Goal: Task Accomplishment & Management: Manage account settings

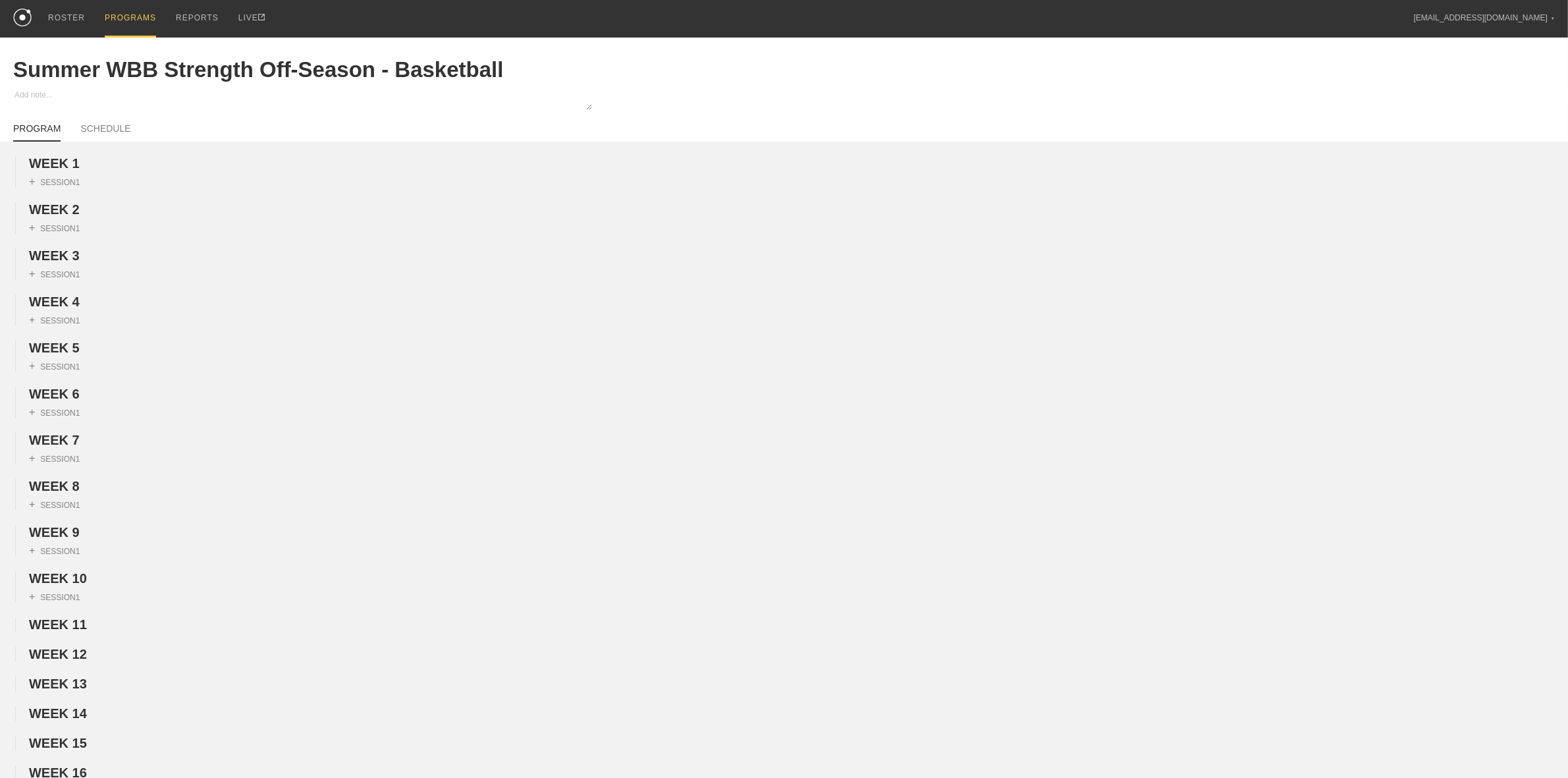
drag, startPoint x: 117, startPoint y: 23, endPoint x: 112, endPoint y: 18, distance: 7.1
click at [117, 23] on div "PROGRAMS" at bounding box center [131, 19] width 52 height 38
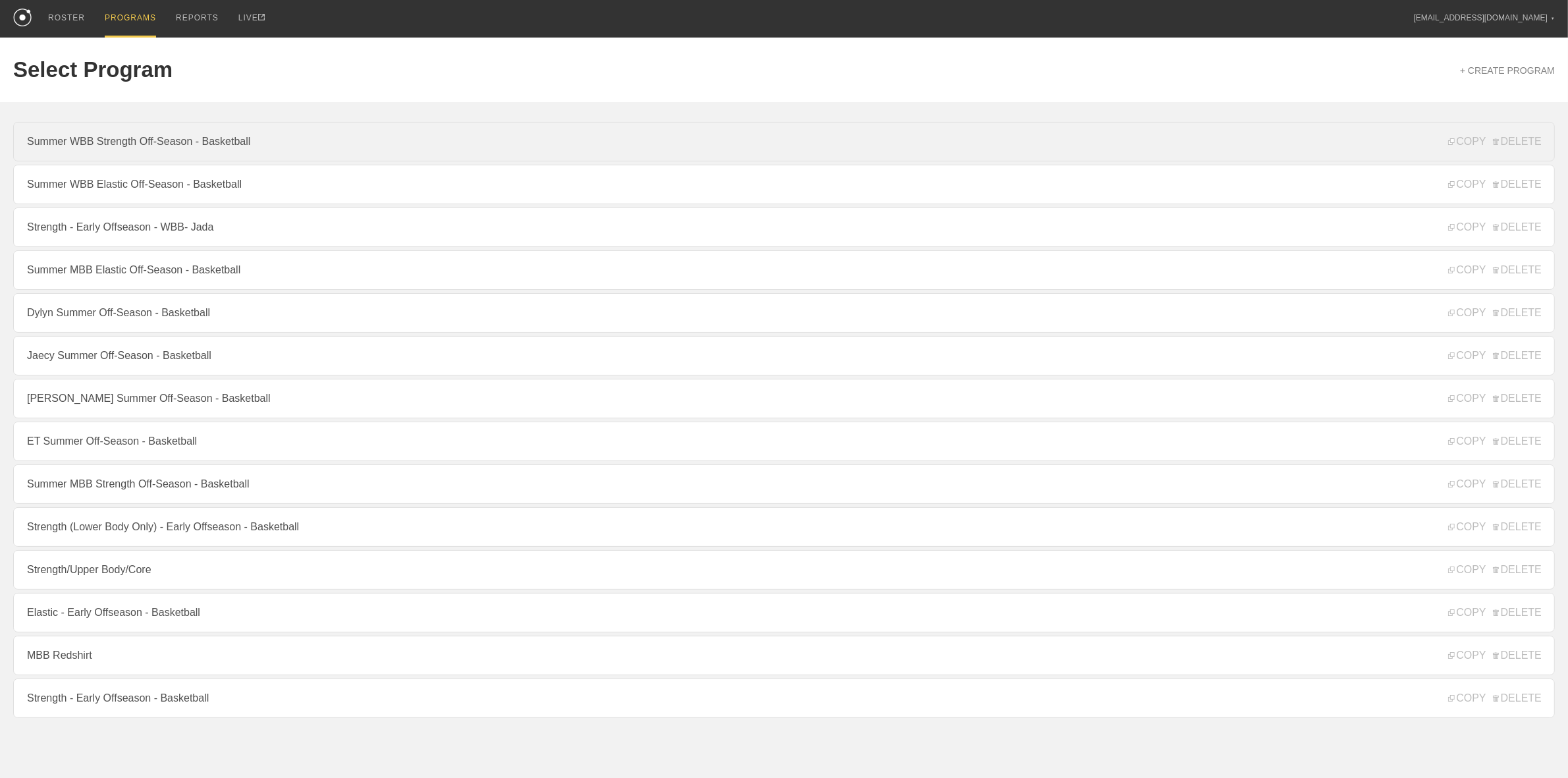
click at [170, 137] on link "Summer WBB Strength Off-Season - Basketball" at bounding box center [784, 141] width 1541 height 40
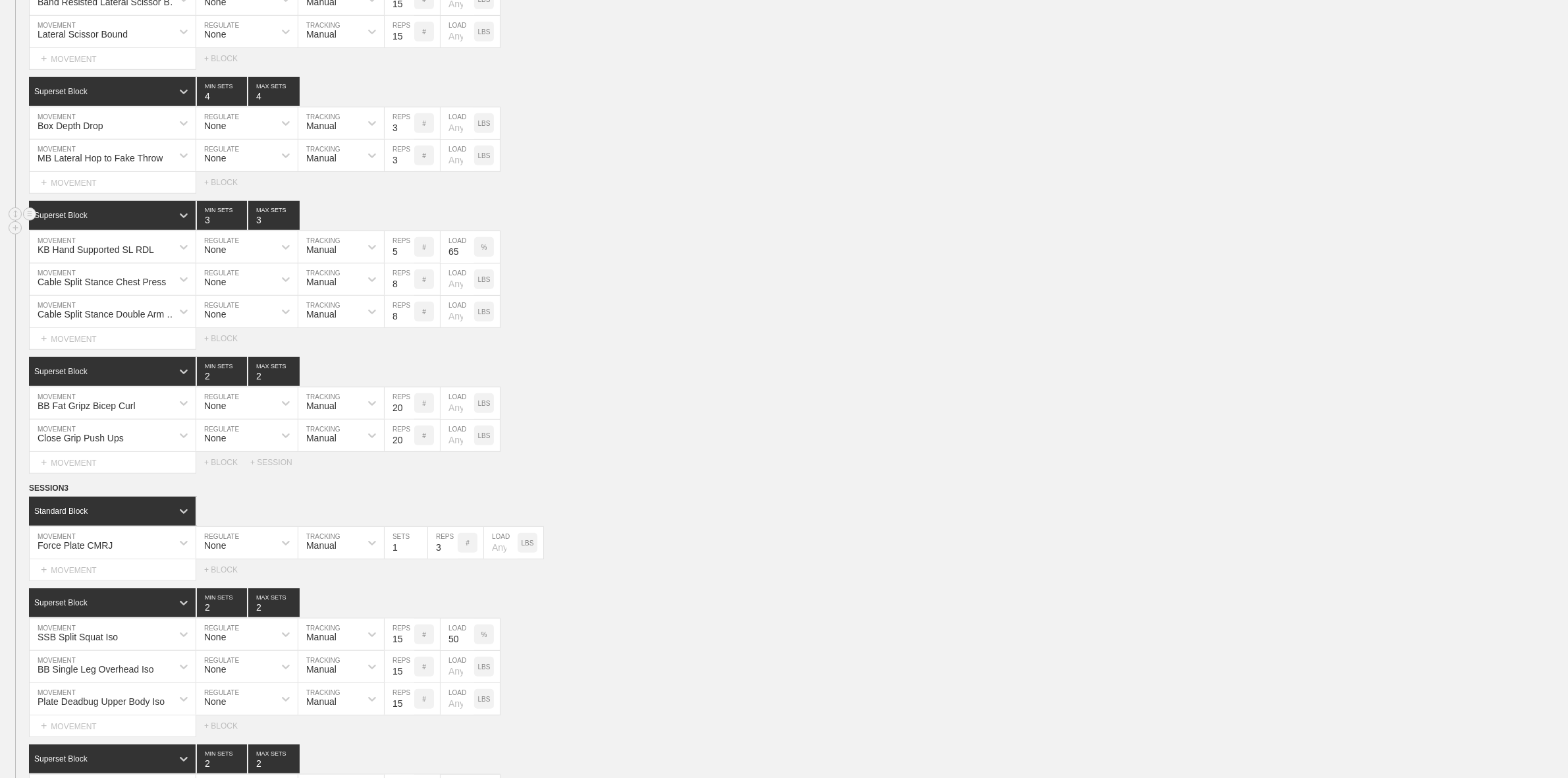
scroll to position [906, 0]
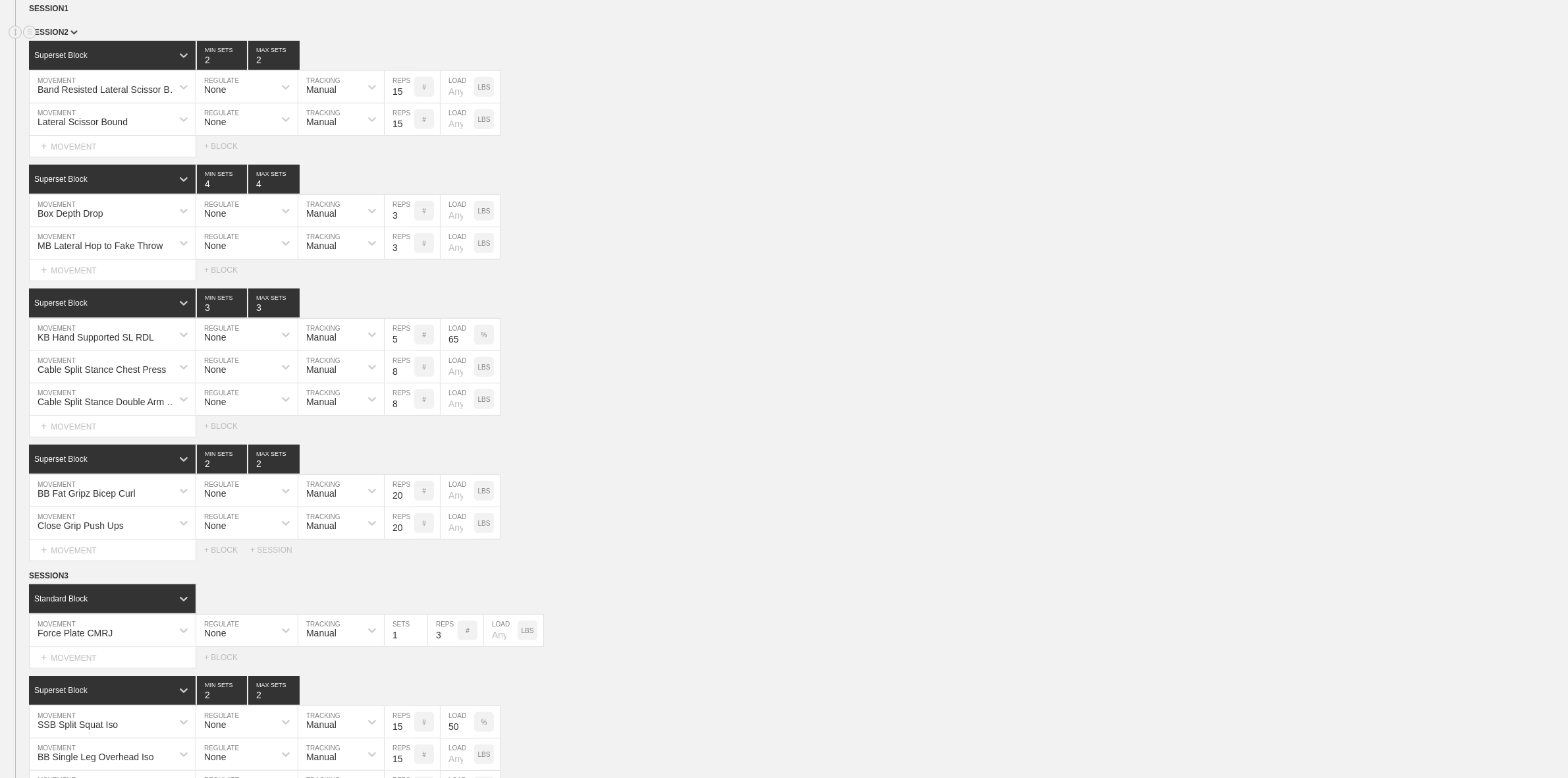
click at [66, 37] on span "SESSION 2" at bounding box center [53, 32] width 49 height 9
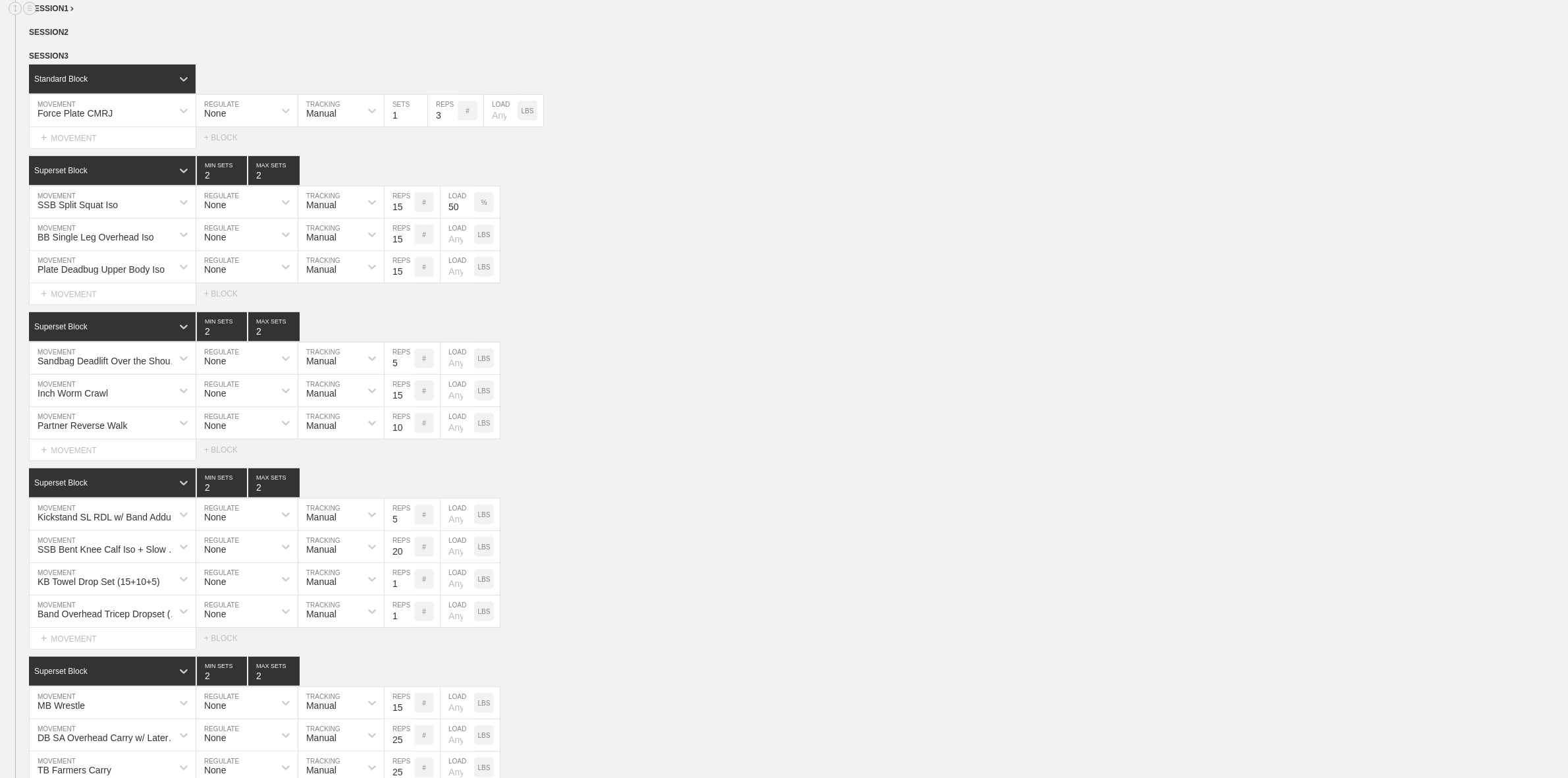
click at [66, 13] on span "SESSION 1" at bounding box center [51, 8] width 45 height 9
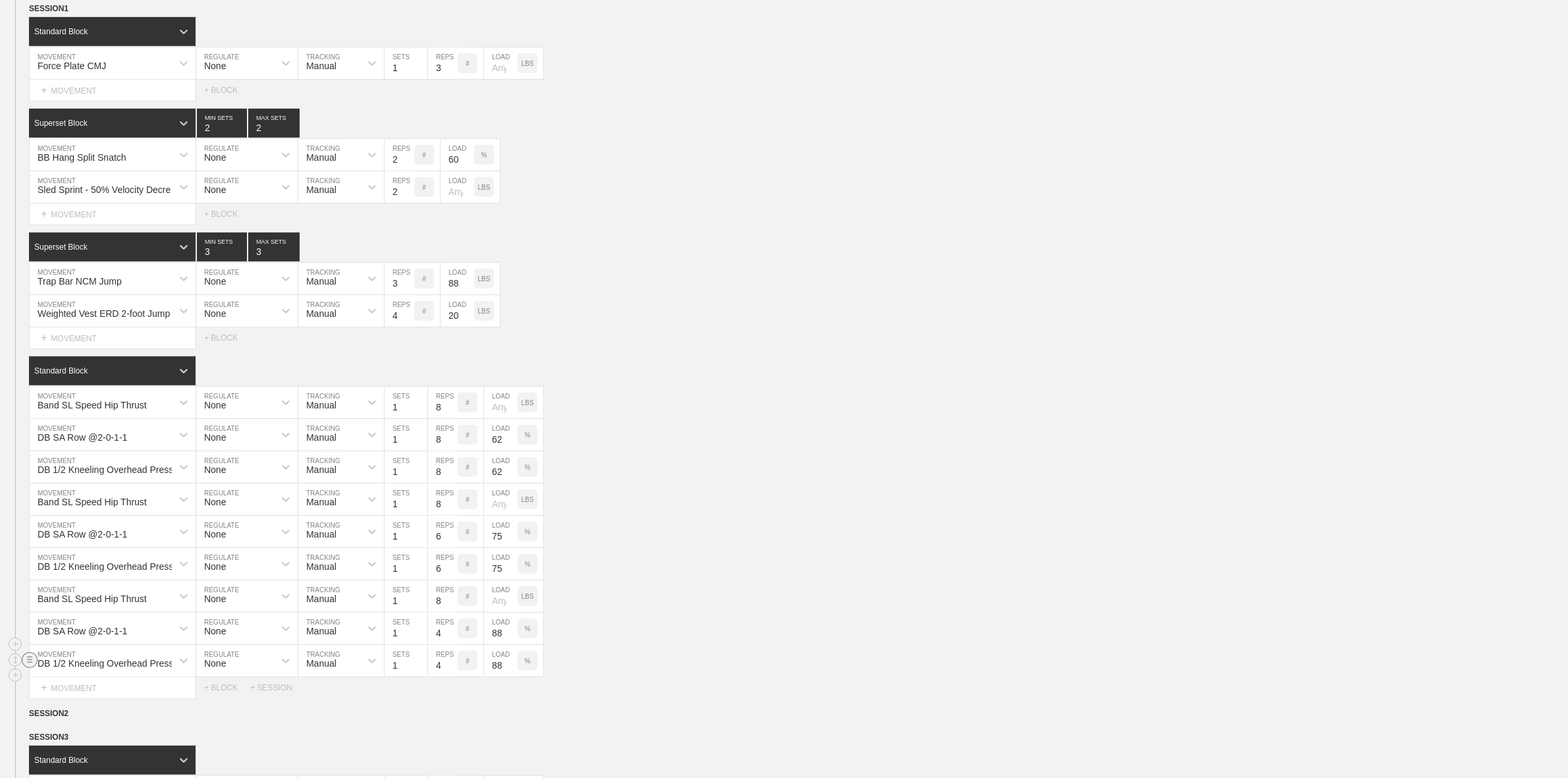
click at [29, 668] on circle at bounding box center [30, 660] width 15 height 15
click at [73, 703] on div "DELETE" at bounding box center [92, 704] width 106 height 20
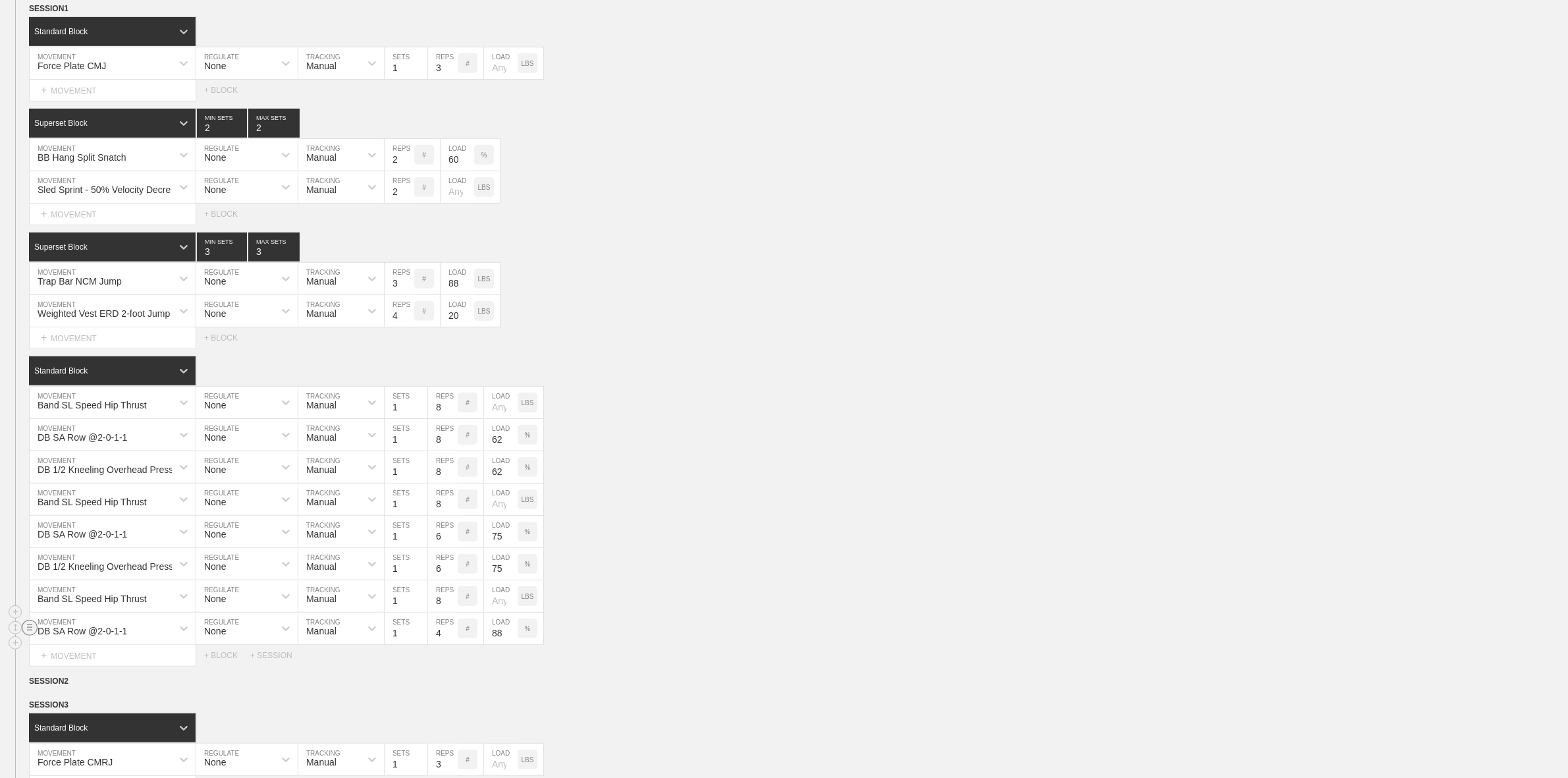
click at [29, 635] on circle at bounding box center [30, 628] width 15 height 15
click at [80, 670] on div "DELETE" at bounding box center [92, 672] width 106 height 20
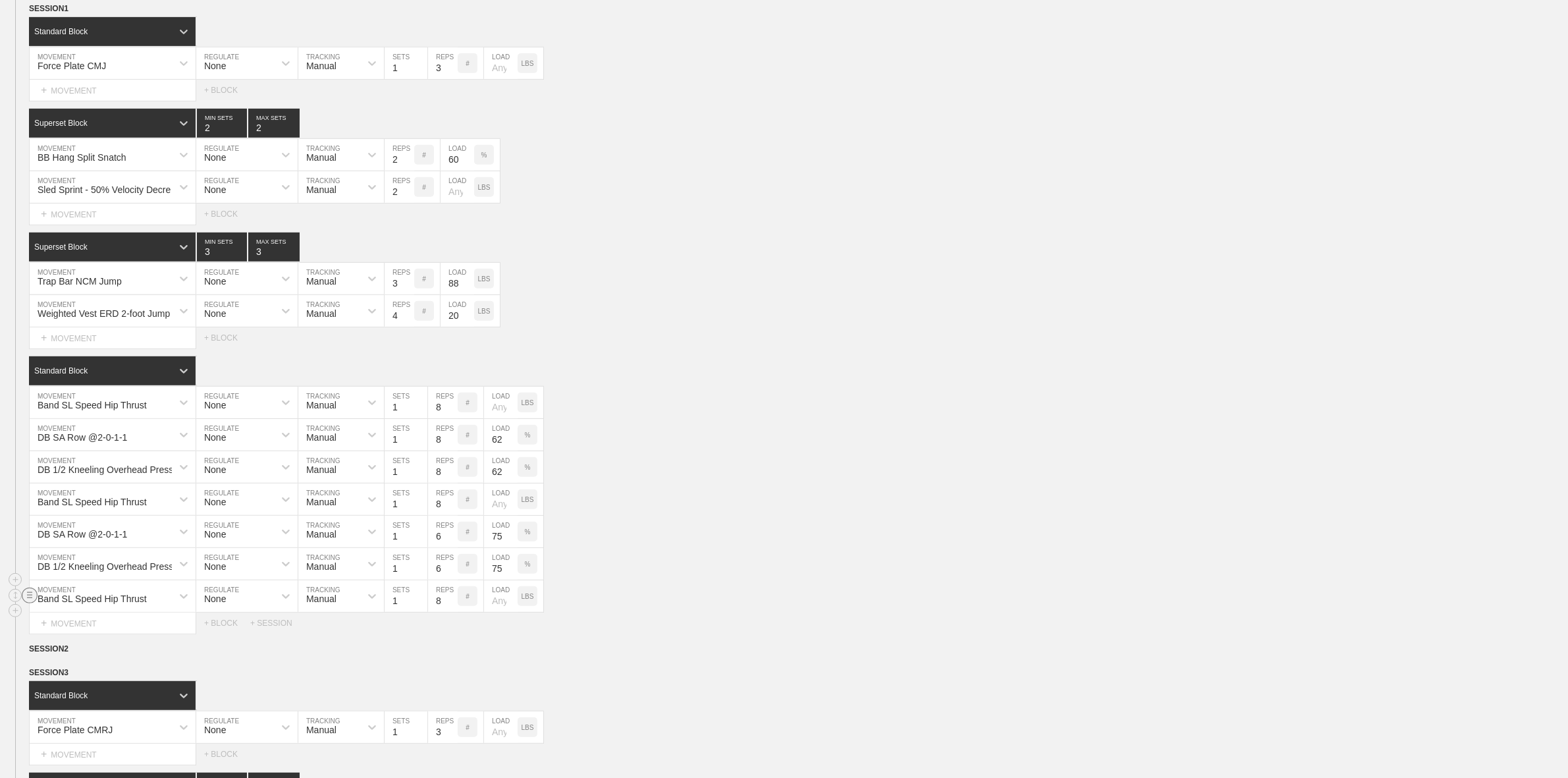
click at [30, 598] on line at bounding box center [30, 598] width 6 height 0
click at [83, 644] on div "DELETE" at bounding box center [92, 640] width 106 height 20
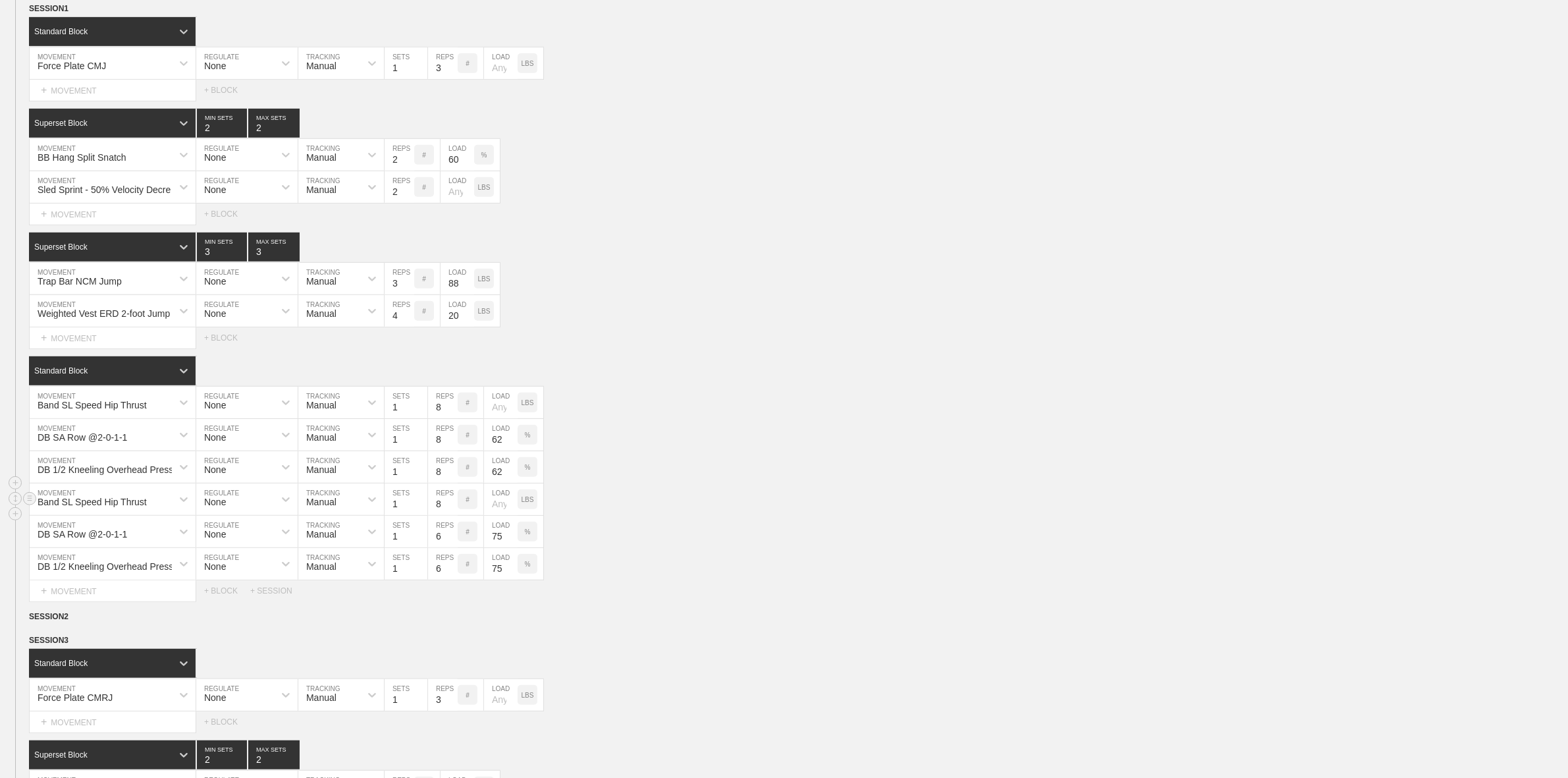
click at [718, 516] on div "Band SL Speed Hip Thrust MOVEMENT None REGULATE Manual TRACKING 1 SETS 8 REPS #…" at bounding box center [784, 500] width 1568 height 32
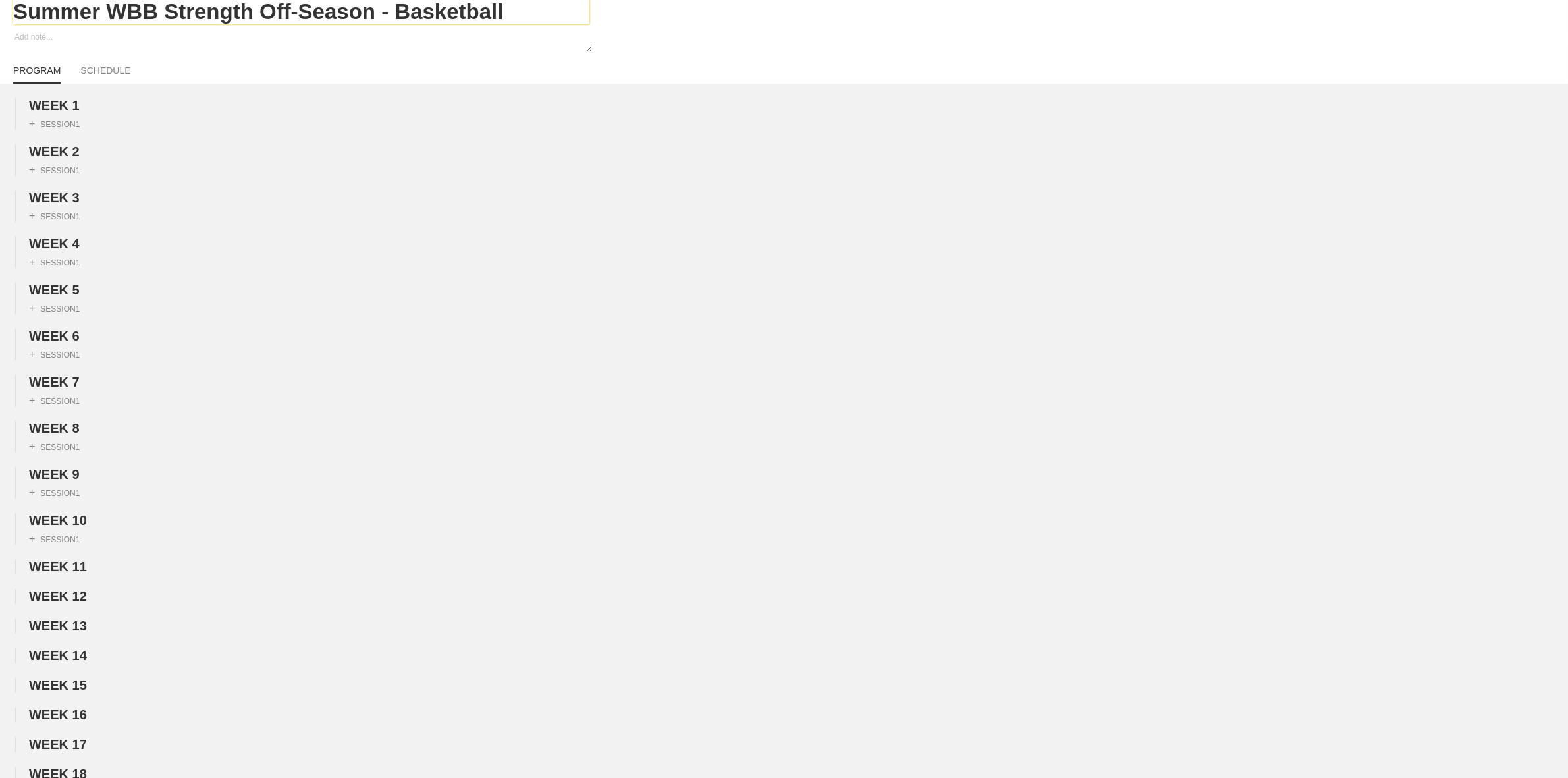
scroll to position [0, 0]
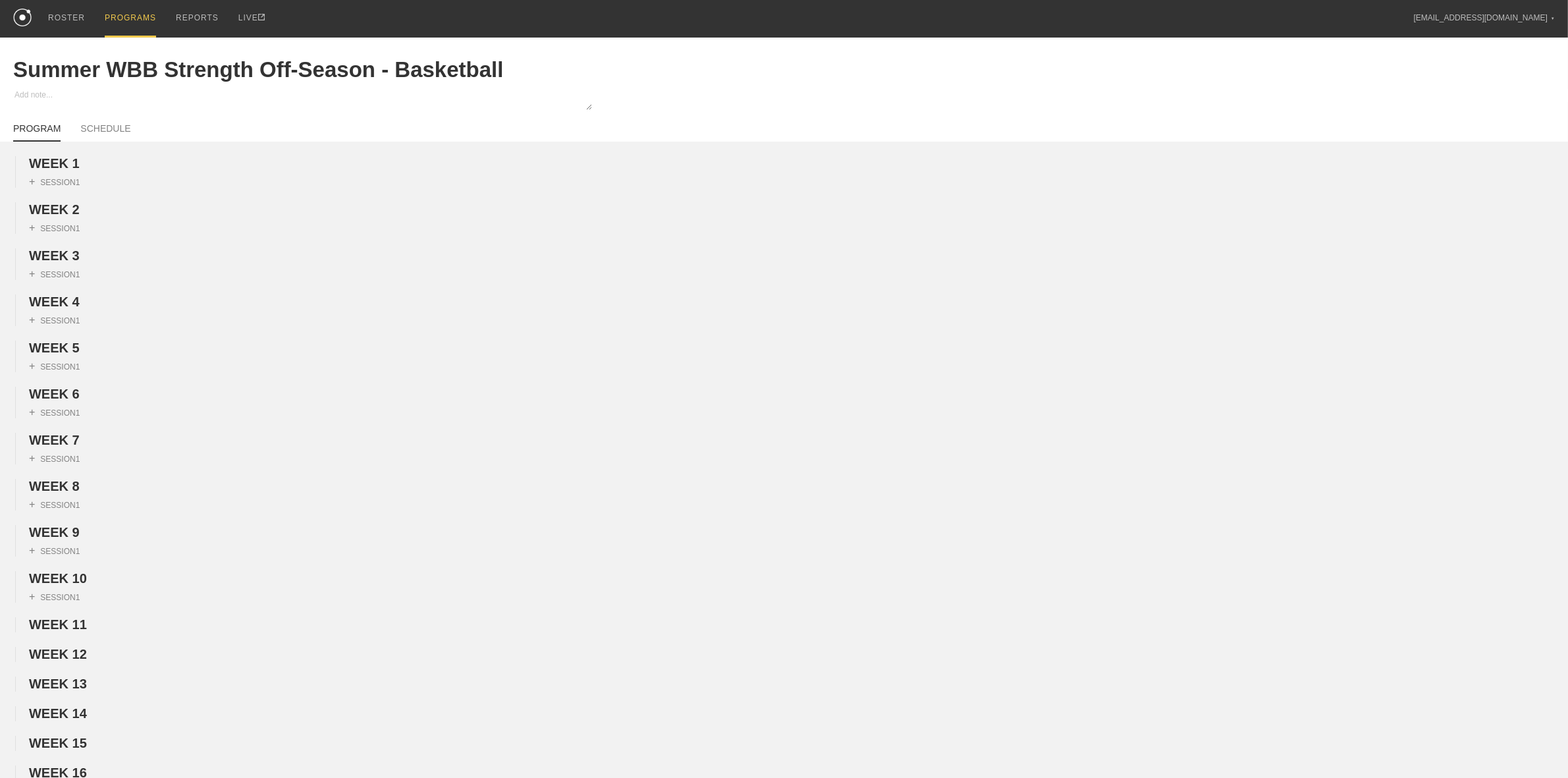
click at [122, 17] on div "PROGRAMS" at bounding box center [131, 19] width 52 height 38
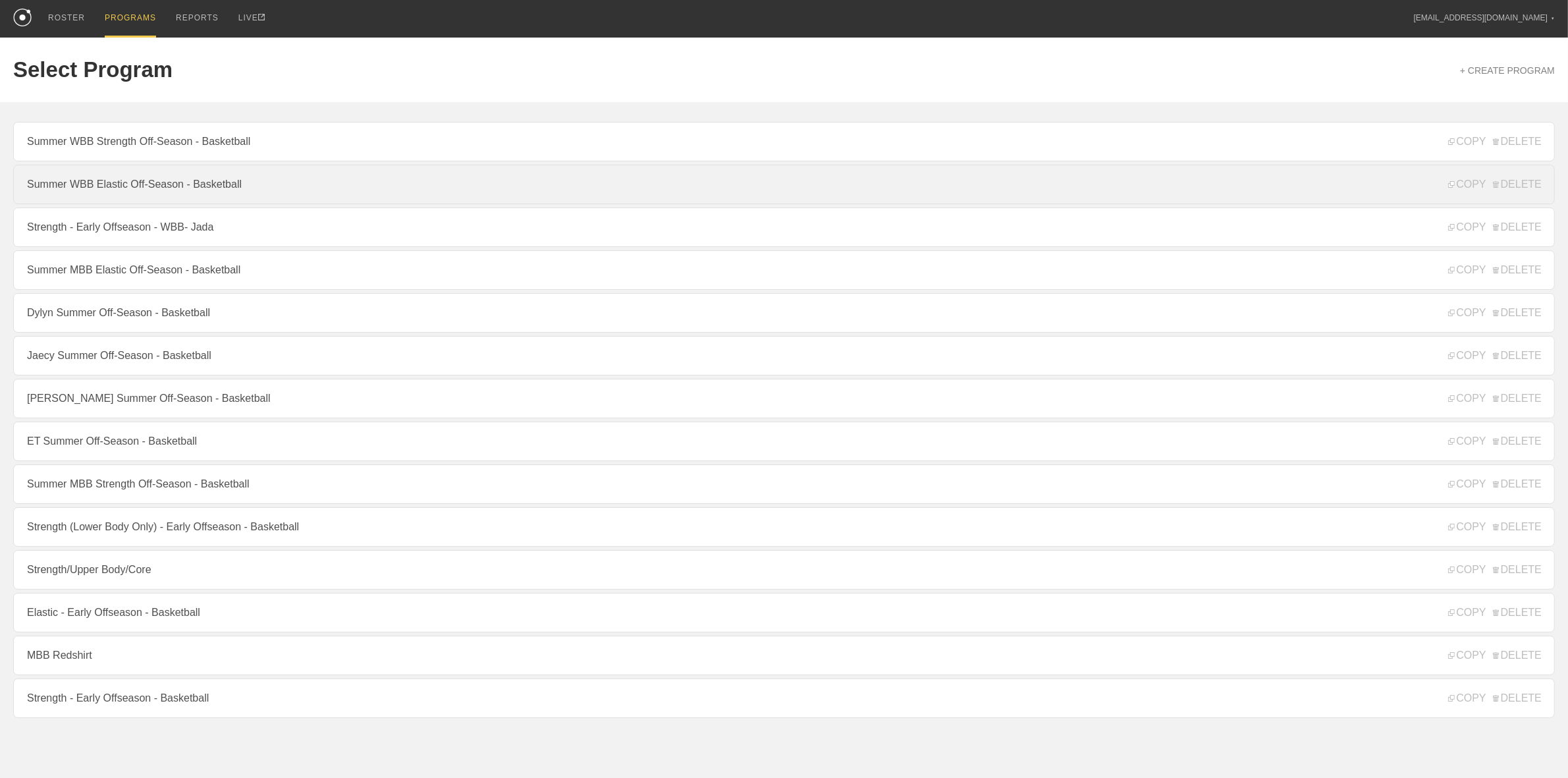
click at [137, 187] on link "Summer WBB Elastic Off-Season - Basketball" at bounding box center [784, 185] width 1541 height 40
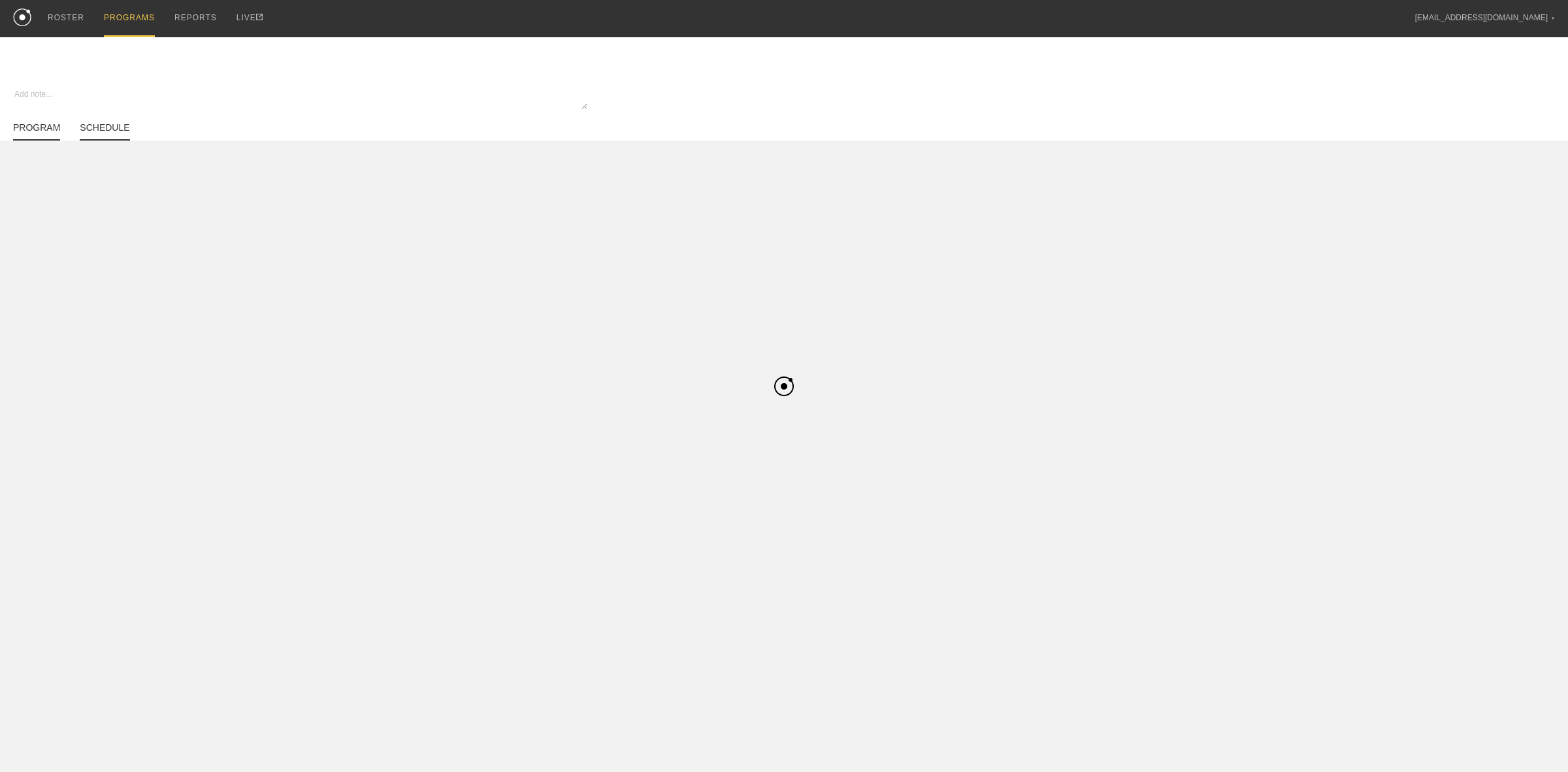
type textarea "x"
type input "Summer WBB Elastic Off-Season - Basketball"
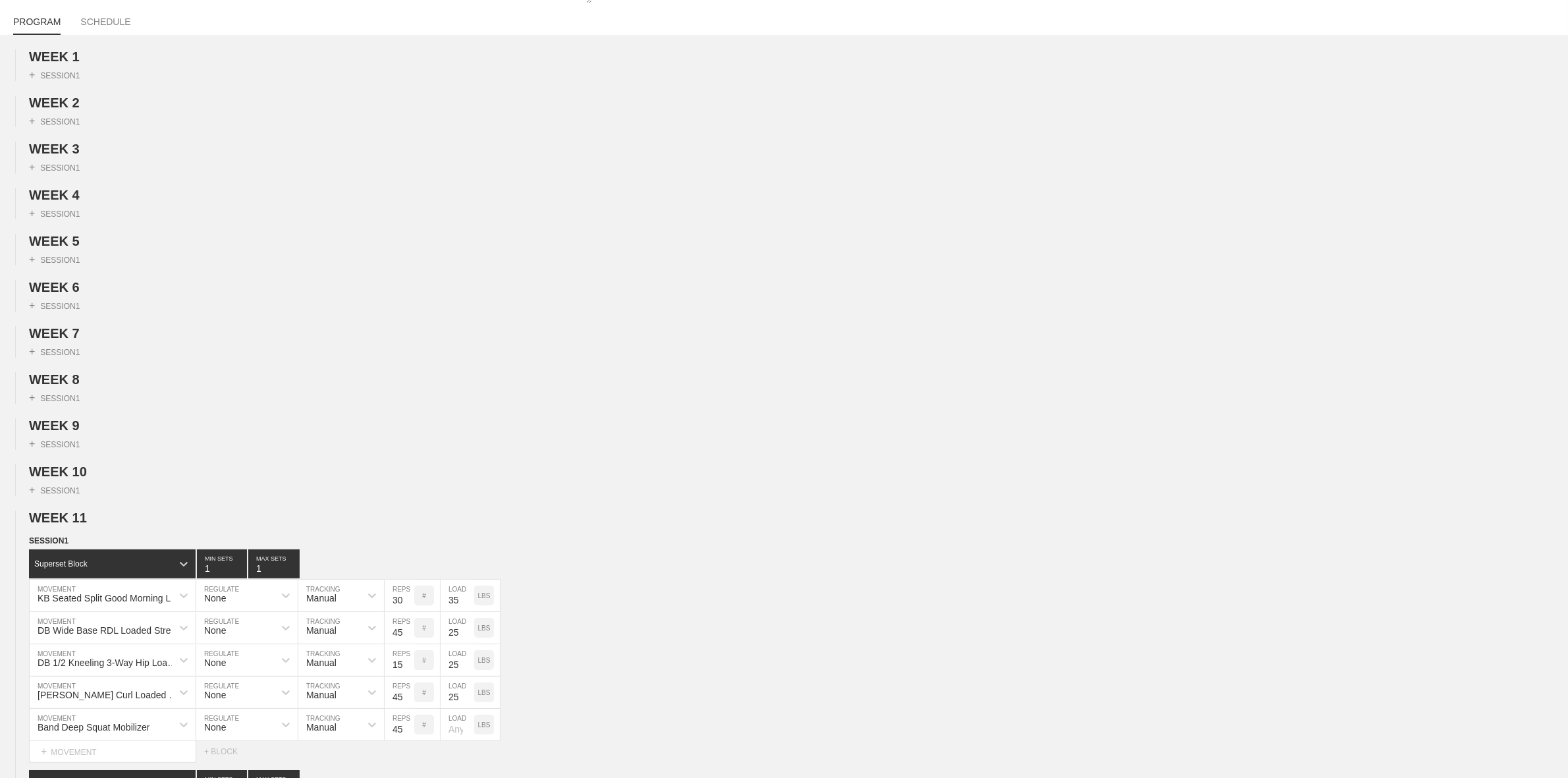
scroll to position [247, 0]
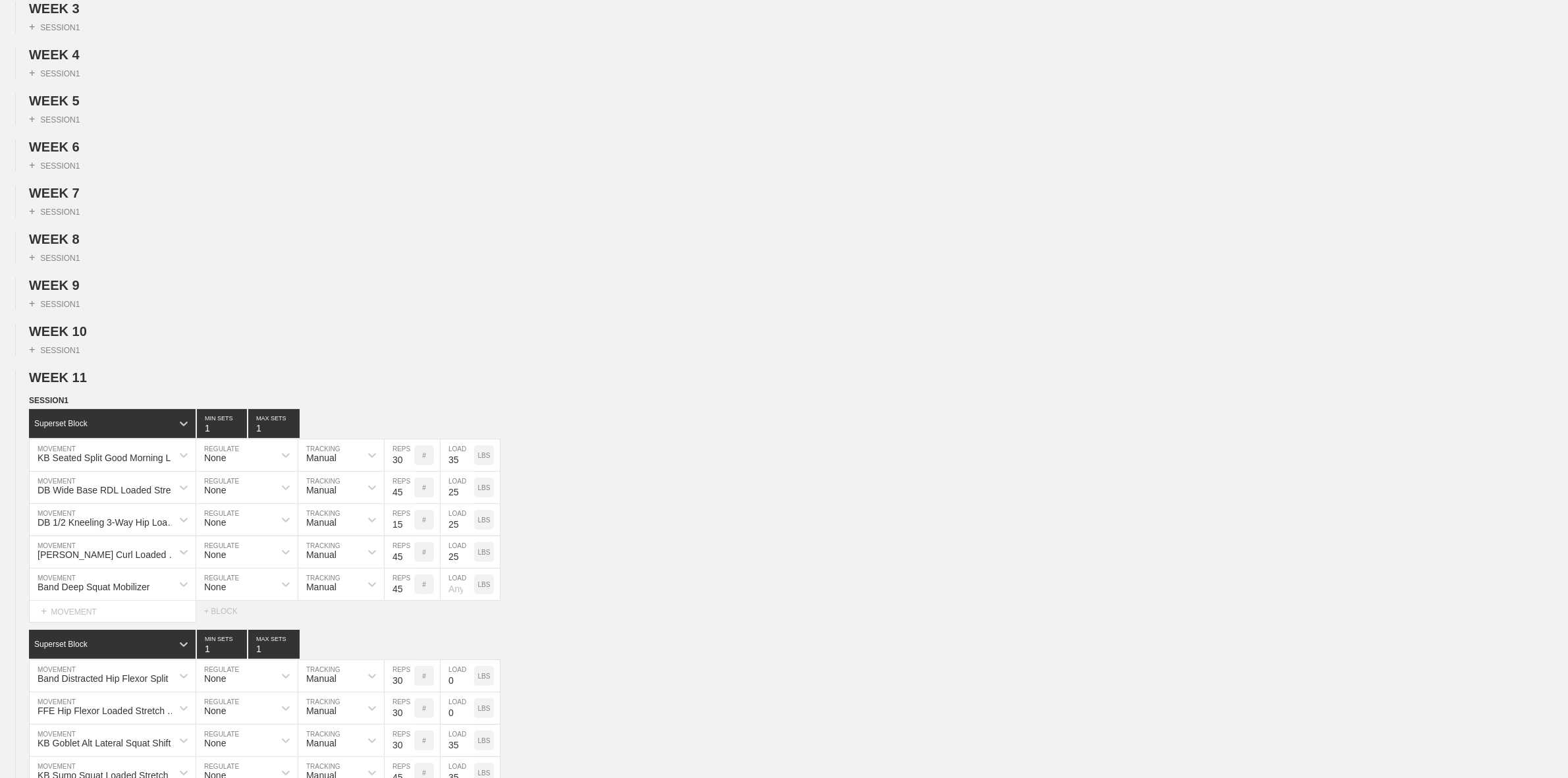
click at [84, 384] on span "WEEK 11" at bounding box center [63, 377] width 69 height 15
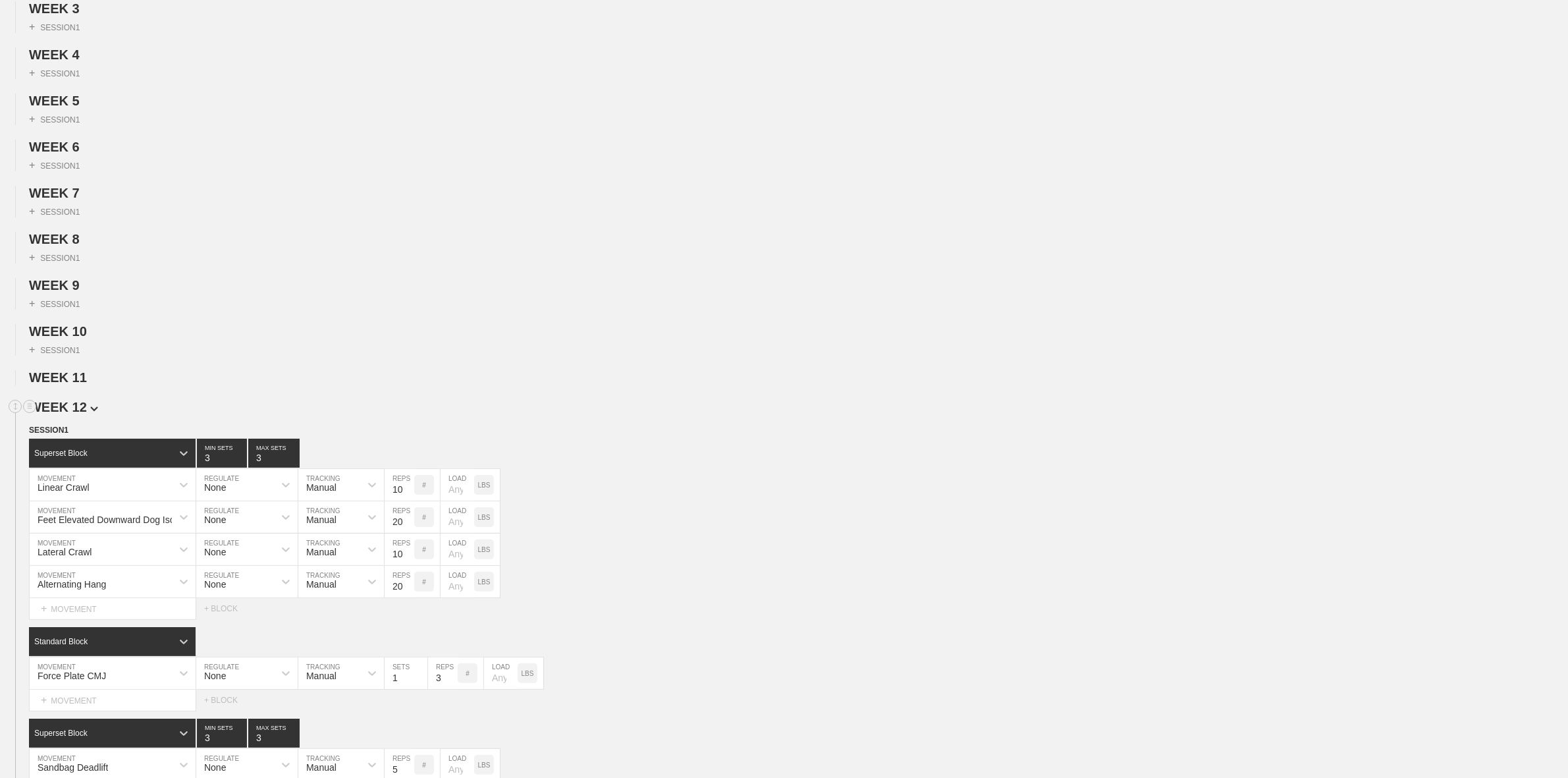
click at [73, 415] on span "WEEK 12" at bounding box center [63, 407] width 69 height 15
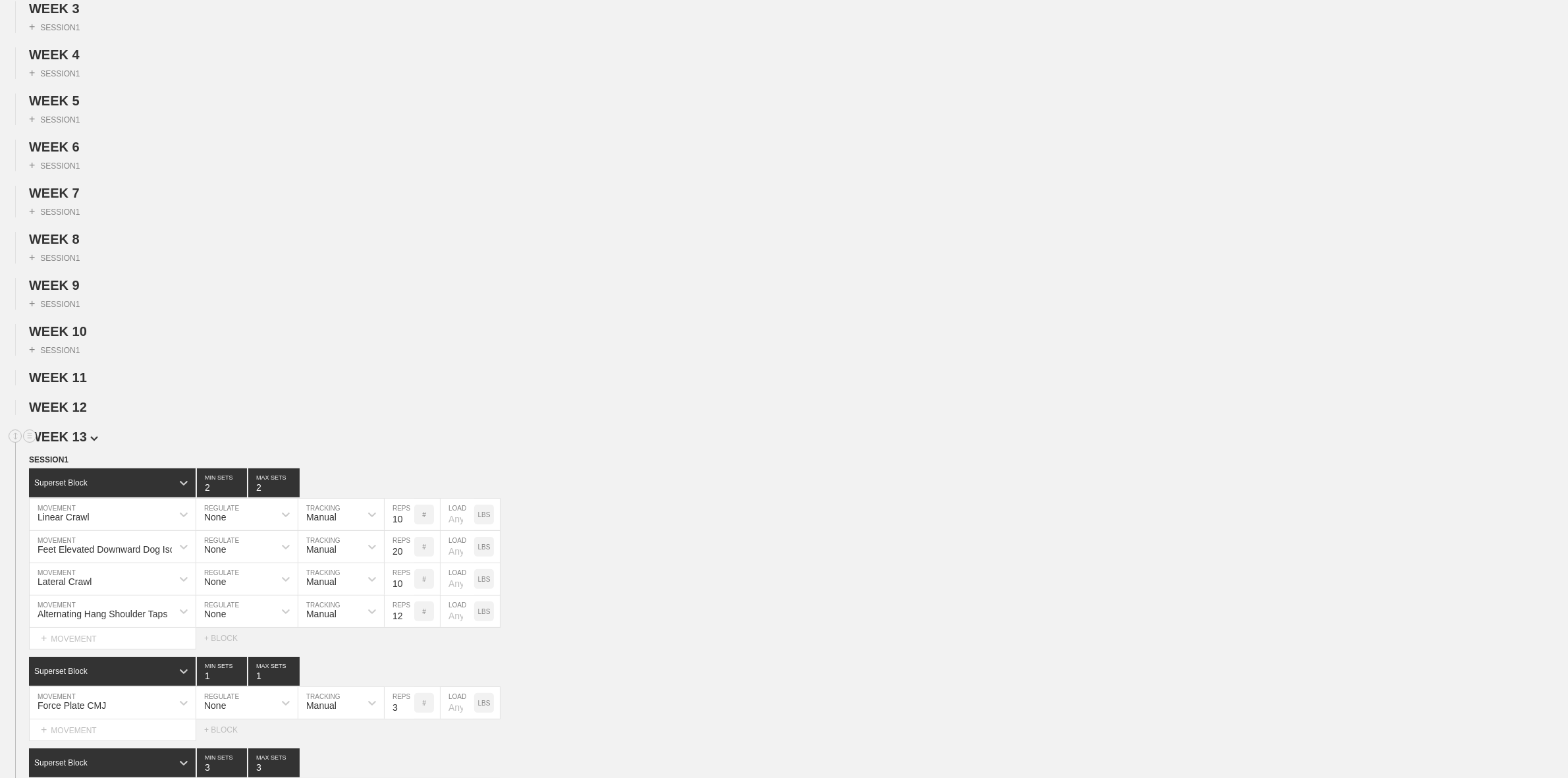
click at [73, 444] on span "WEEK 13" at bounding box center [63, 437] width 69 height 15
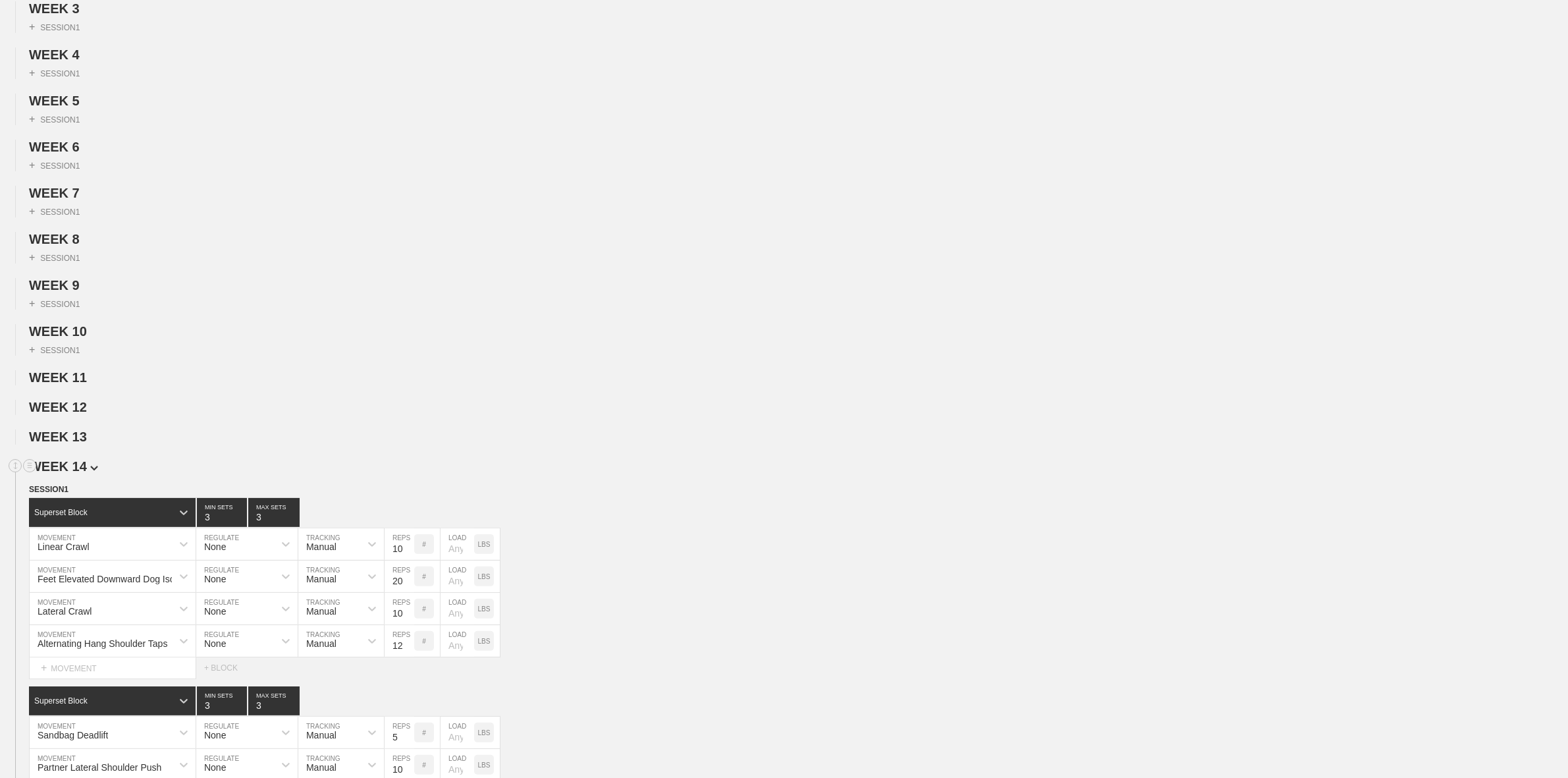
click at [74, 474] on span "WEEK 14" at bounding box center [63, 466] width 69 height 15
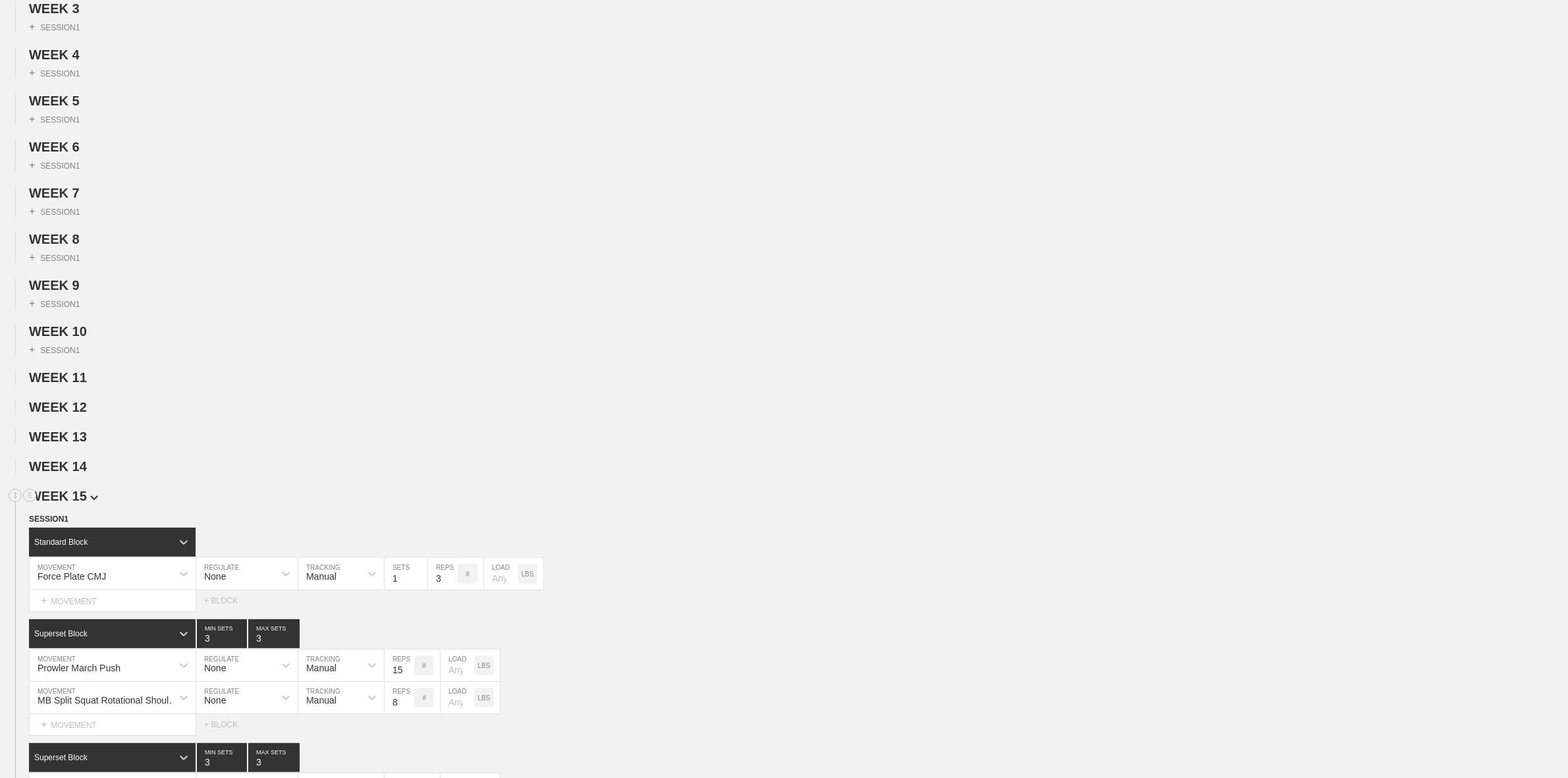
click at [77, 503] on span "WEEK 15" at bounding box center [63, 496] width 69 height 15
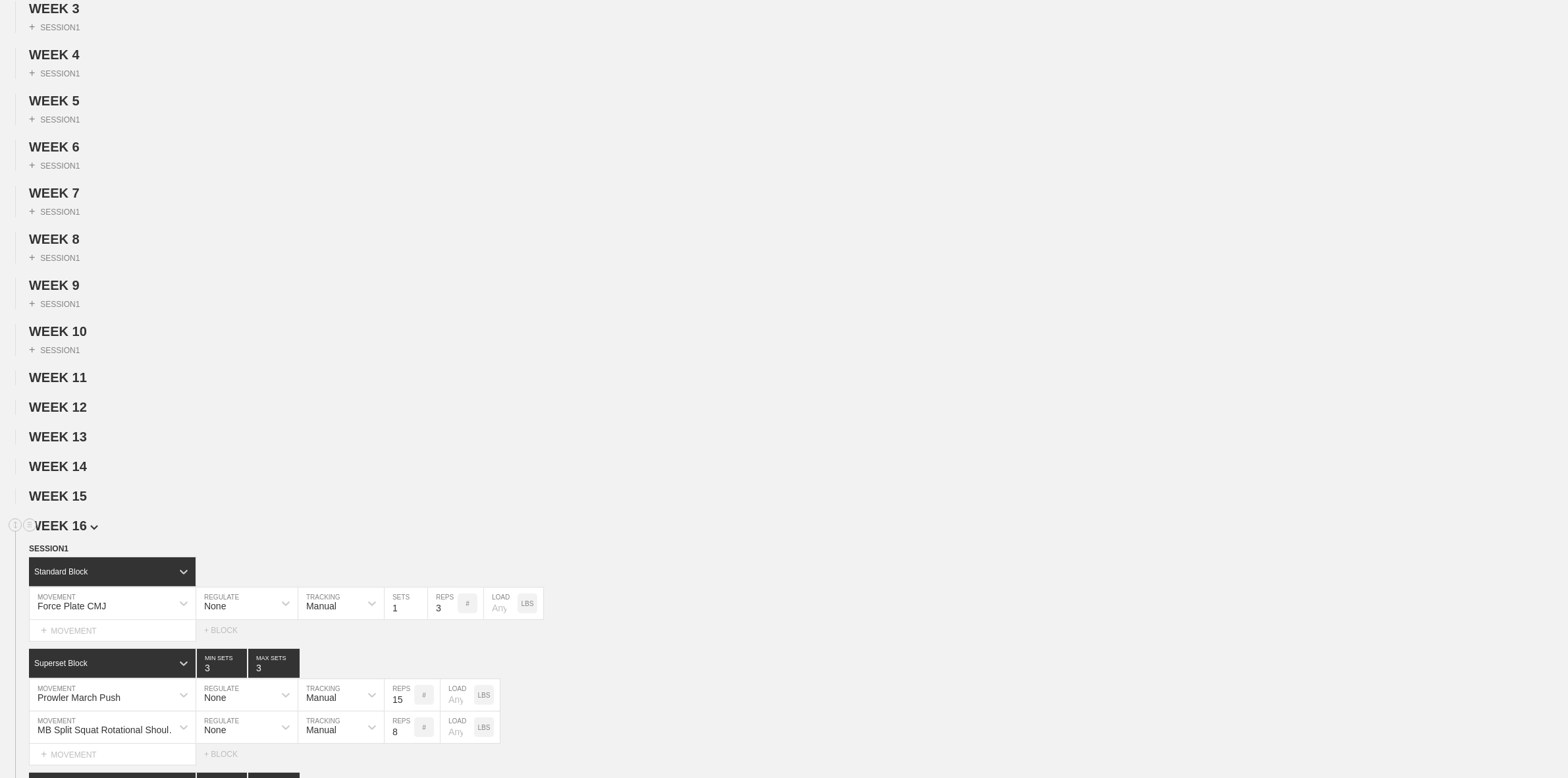
click at [66, 533] on span "WEEK 16" at bounding box center [63, 526] width 69 height 15
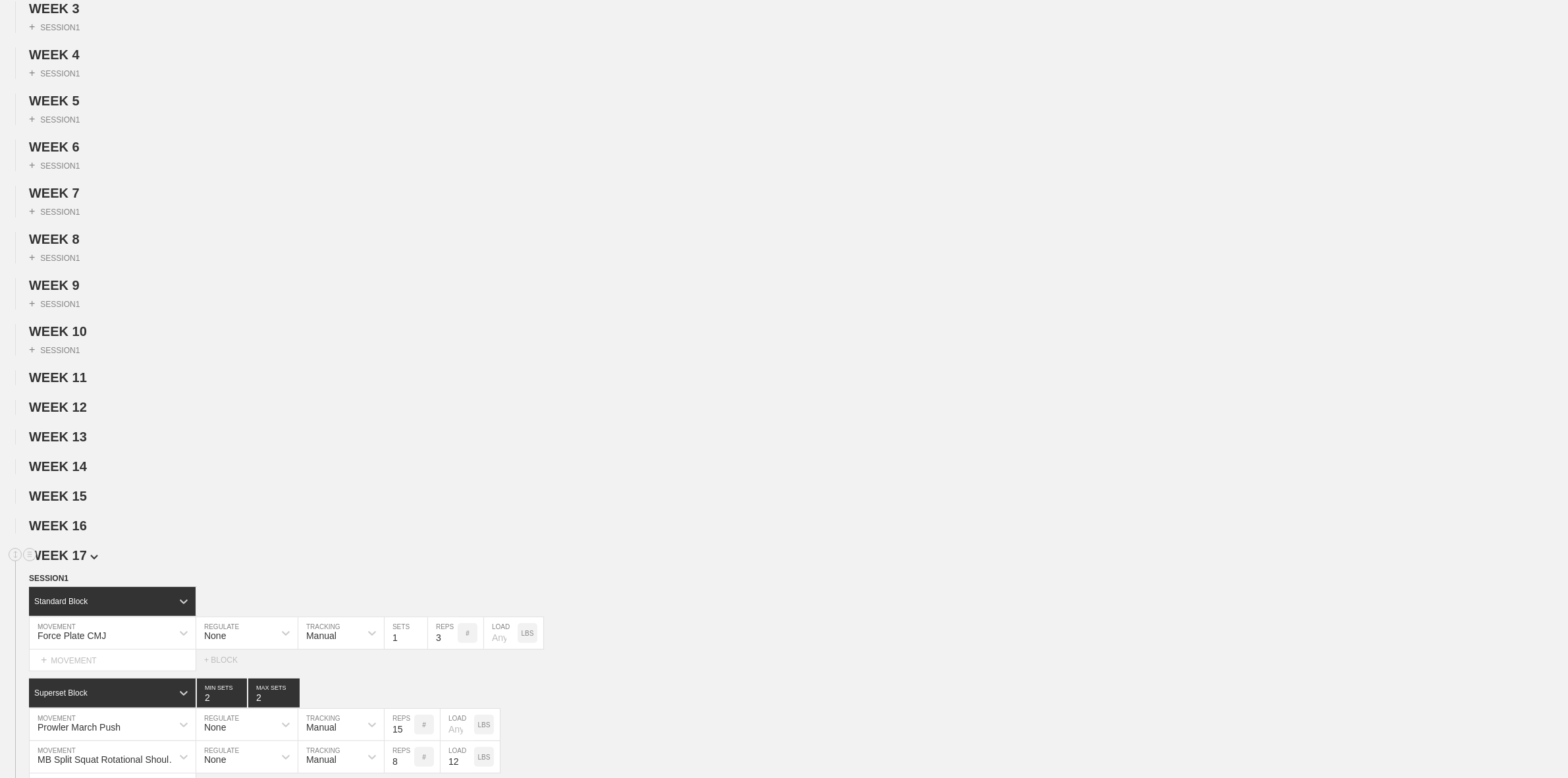
click at [73, 562] on span "WEEK 17" at bounding box center [63, 555] width 69 height 15
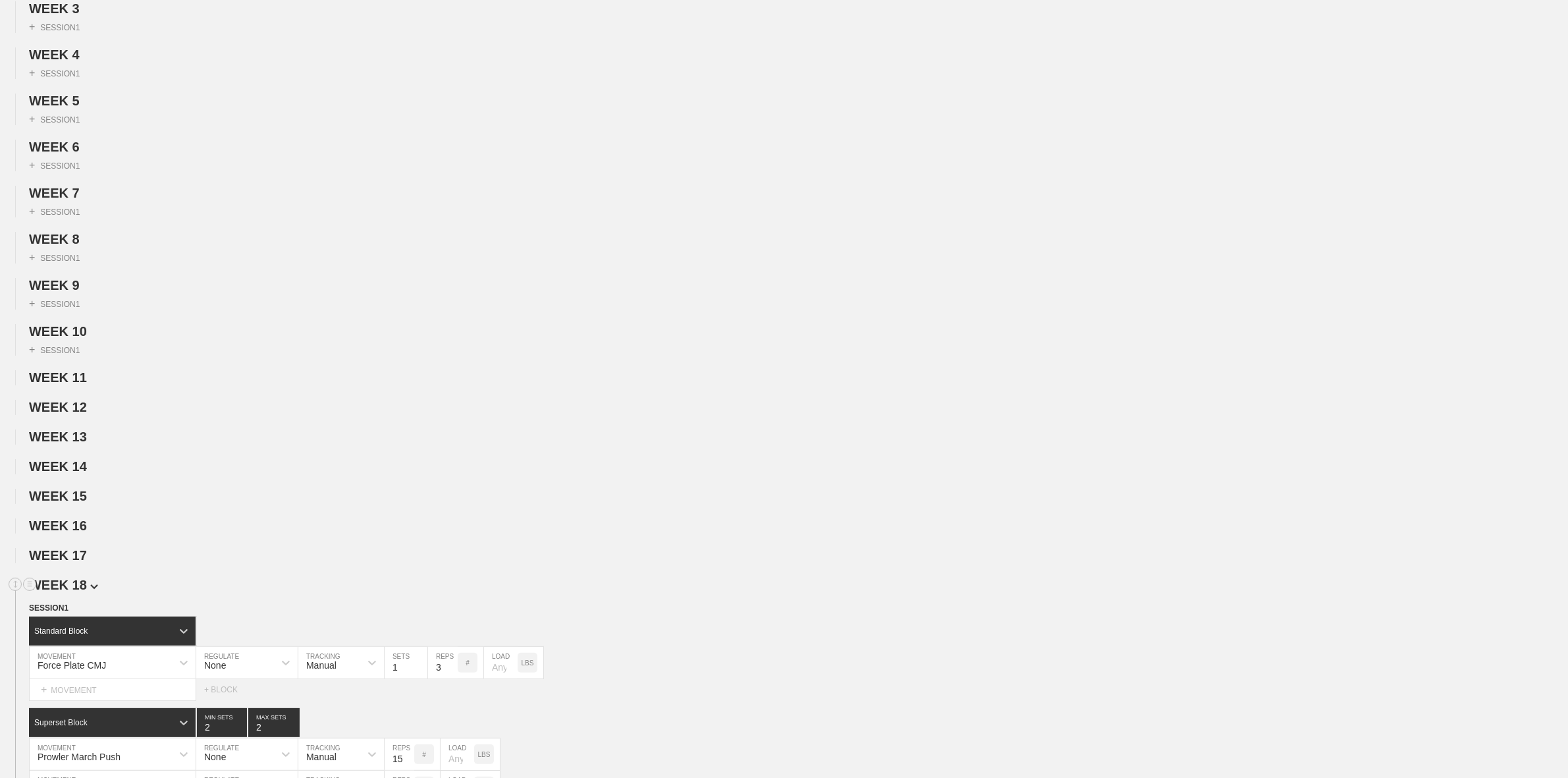
click at [75, 592] on span "WEEK 18" at bounding box center [63, 585] width 69 height 15
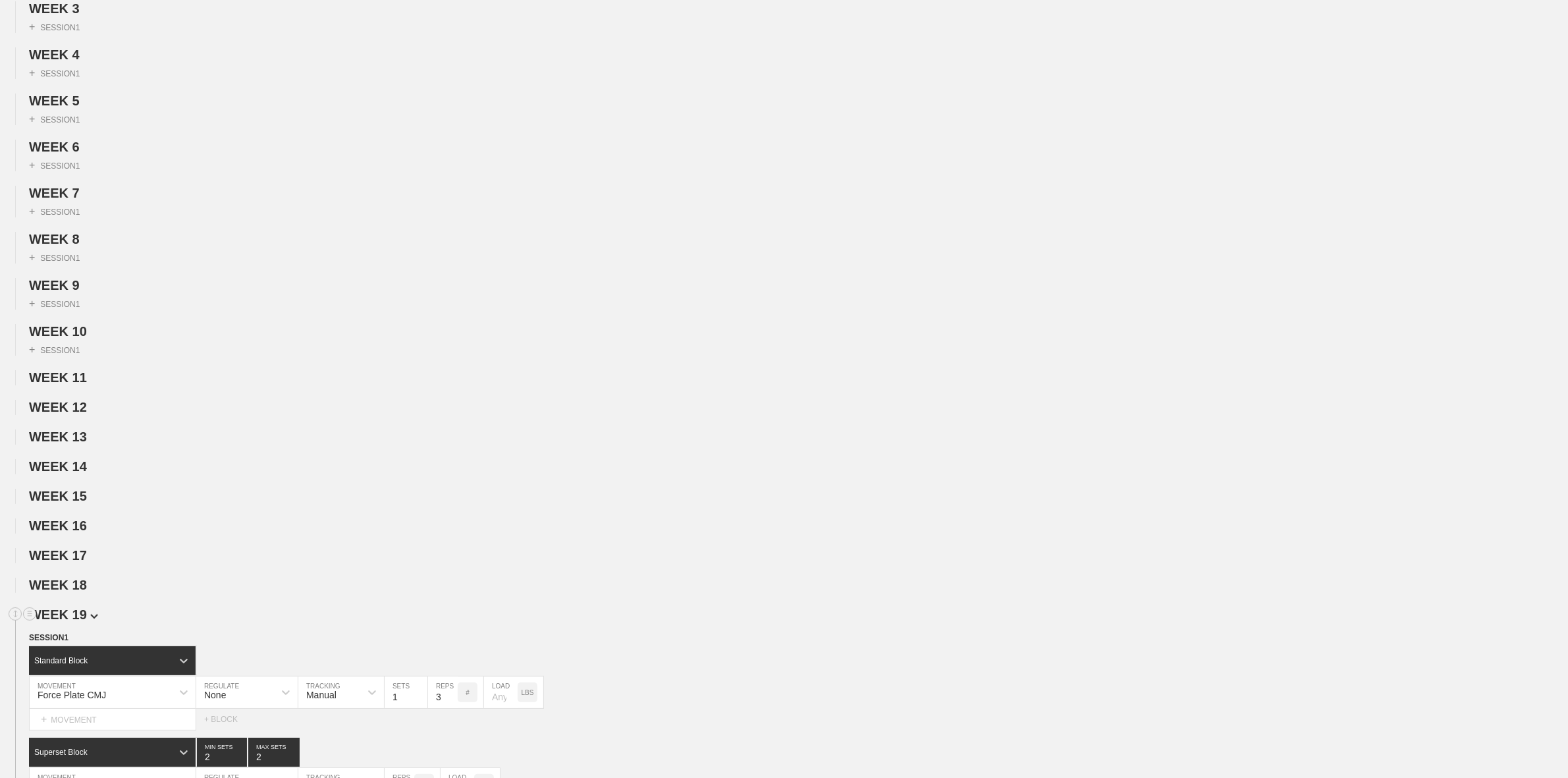
click at [73, 622] on span "WEEK 19" at bounding box center [63, 614] width 69 height 15
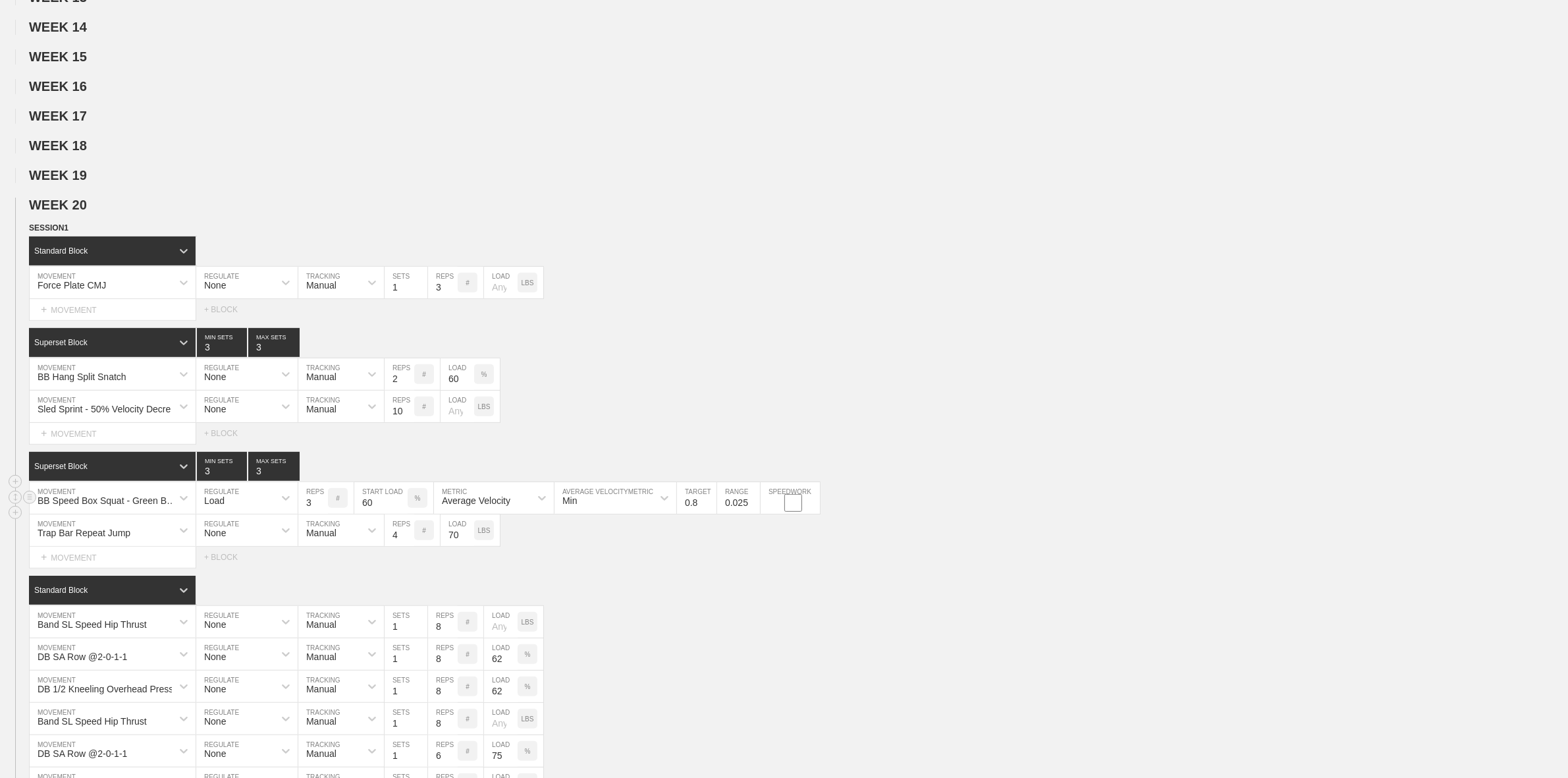
scroll to position [906, 0]
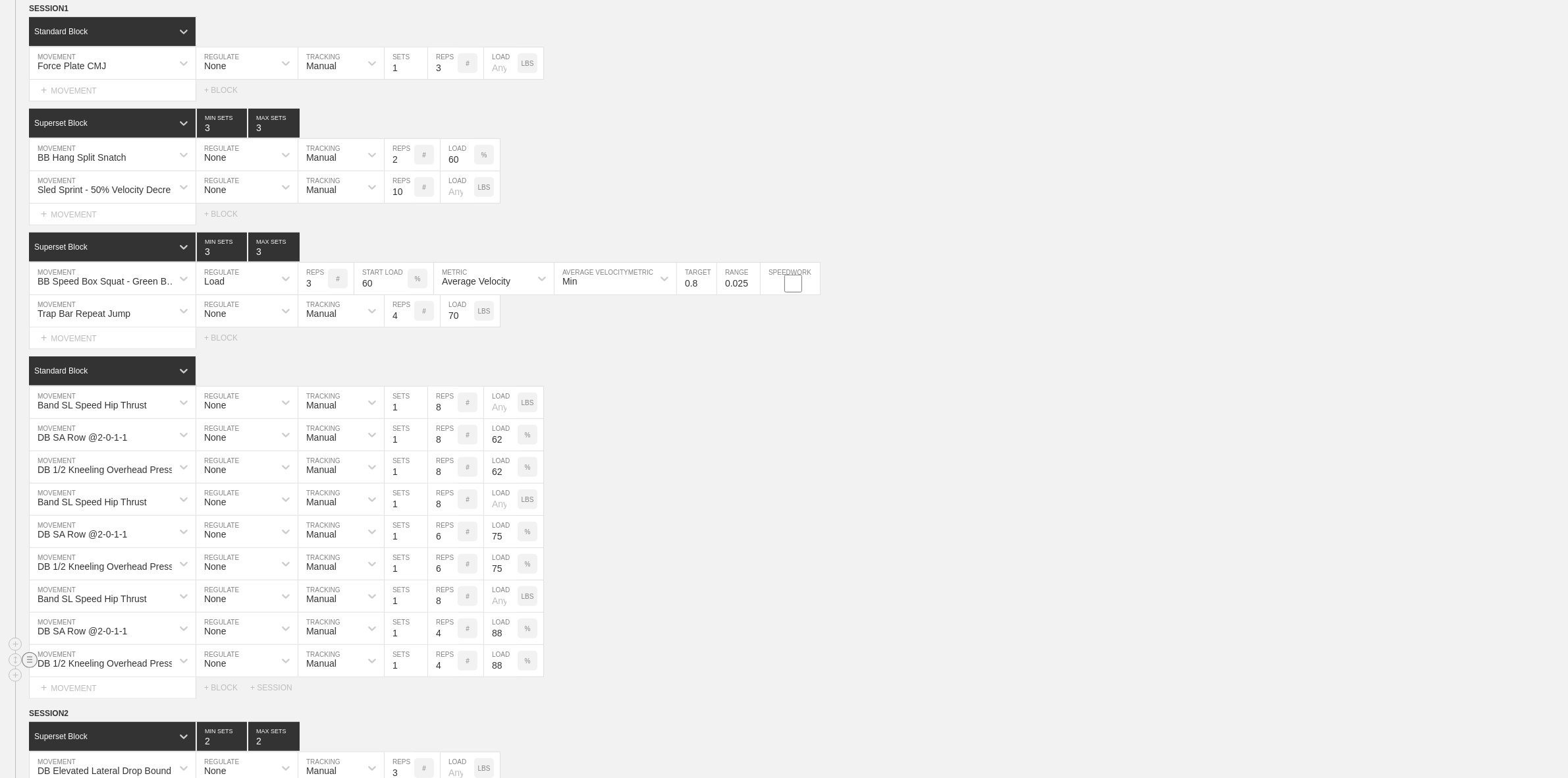
click at [25, 668] on circle at bounding box center [30, 660] width 15 height 15
click at [77, 705] on div "DELETE" at bounding box center [92, 704] width 106 height 20
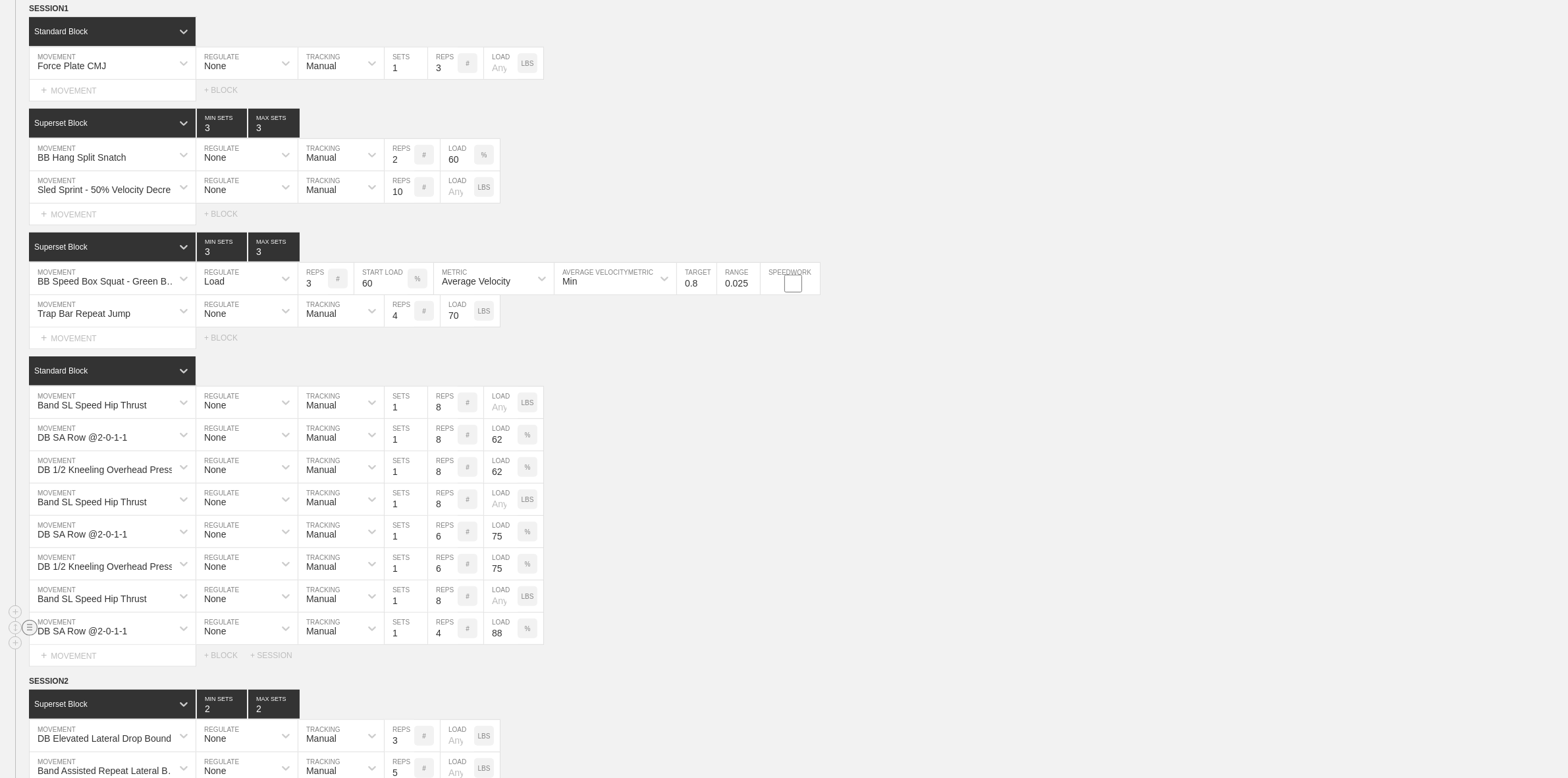
click at [28, 635] on circle at bounding box center [30, 628] width 15 height 15
click at [66, 673] on div "DELETE" at bounding box center [92, 672] width 106 height 20
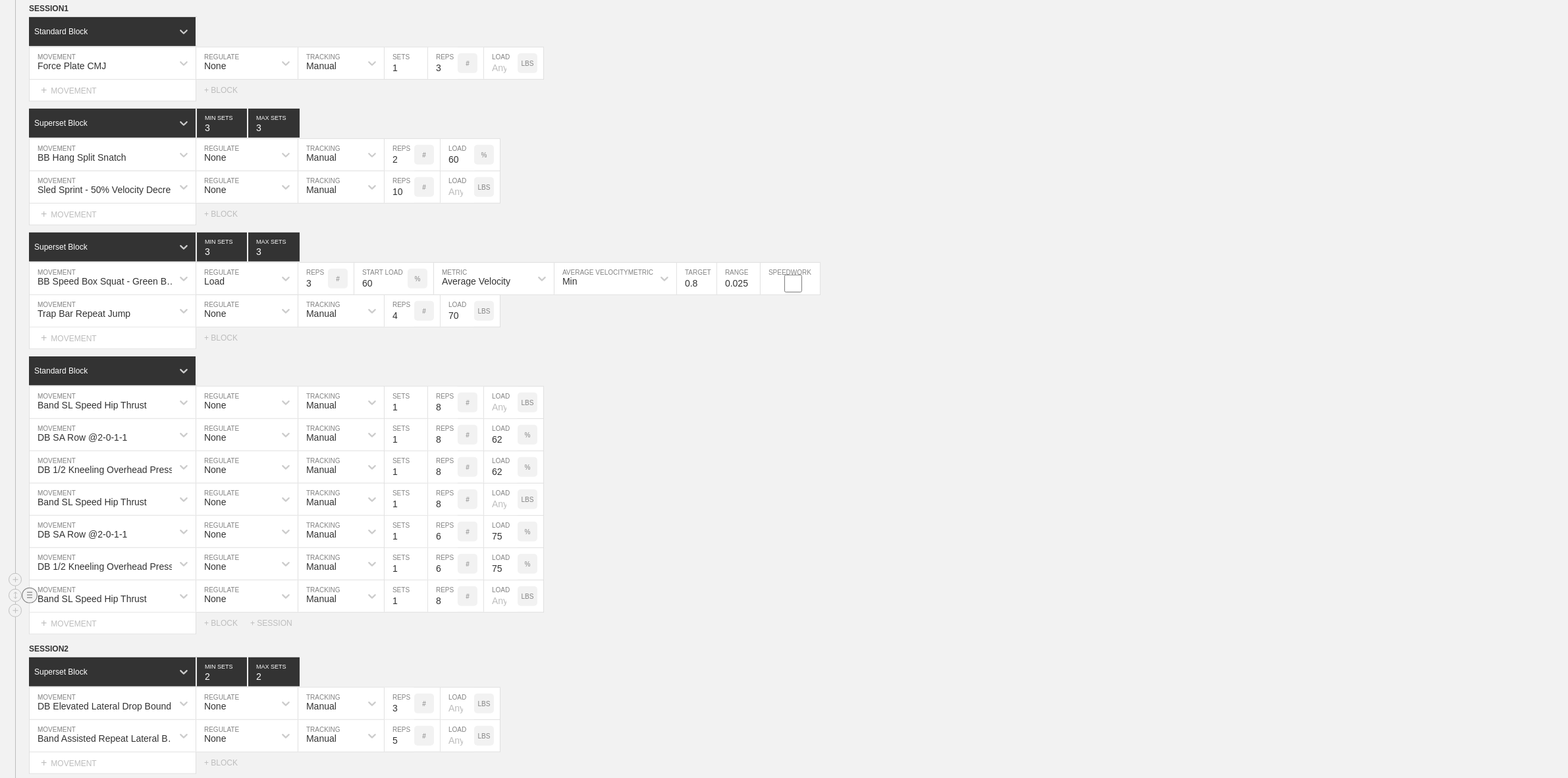
click at [29, 603] on circle at bounding box center [30, 596] width 15 height 15
click at [66, 640] on div "DELETE" at bounding box center [92, 640] width 106 height 20
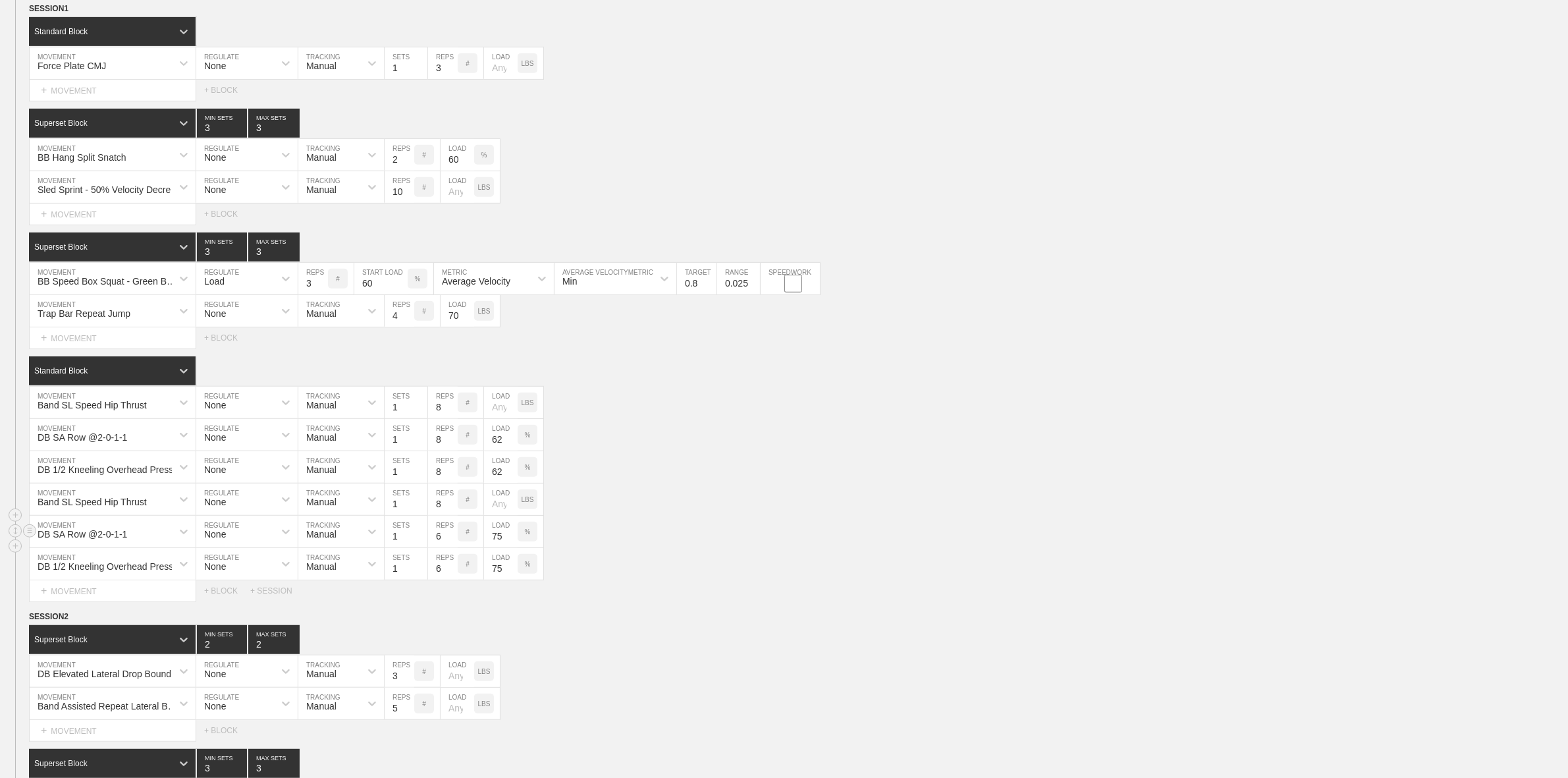
click at [762, 533] on div "DB SA Row @2-0-1-1 MOVEMENT None REGULATE Manual TRACKING 1 SETS 6 REPS # 75 LO…" at bounding box center [784, 532] width 1568 height 32
